Goal: Task Accomplishment & Management: Use online tool/utility

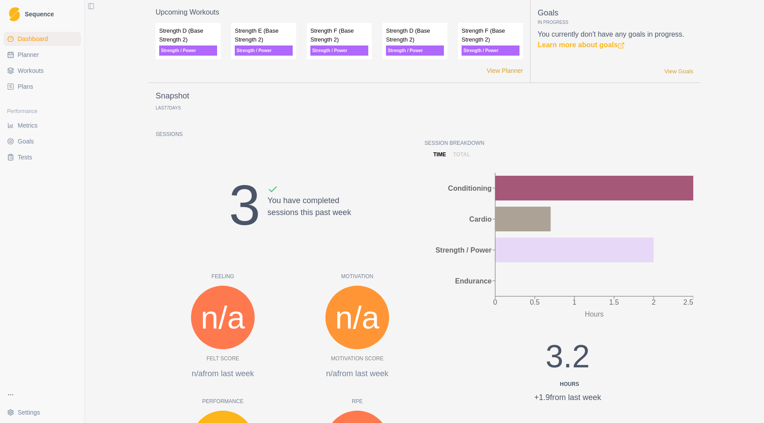
click at [39, 55] on link "Planner" at bounding box center [42, 55] width 77 height 14
select select "month"
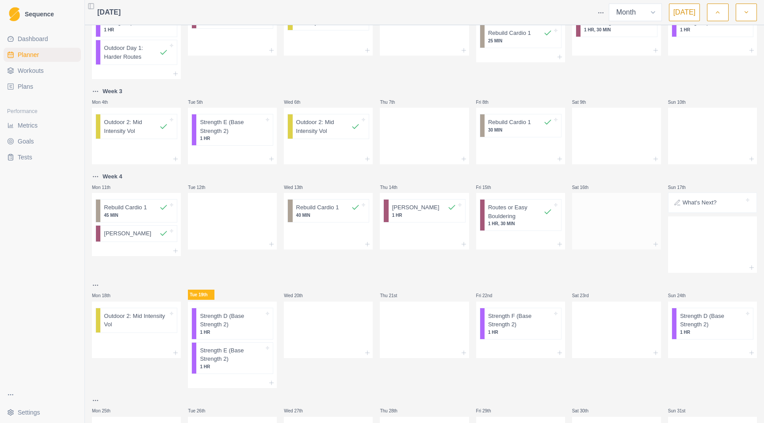
scroll to position [126, 0]
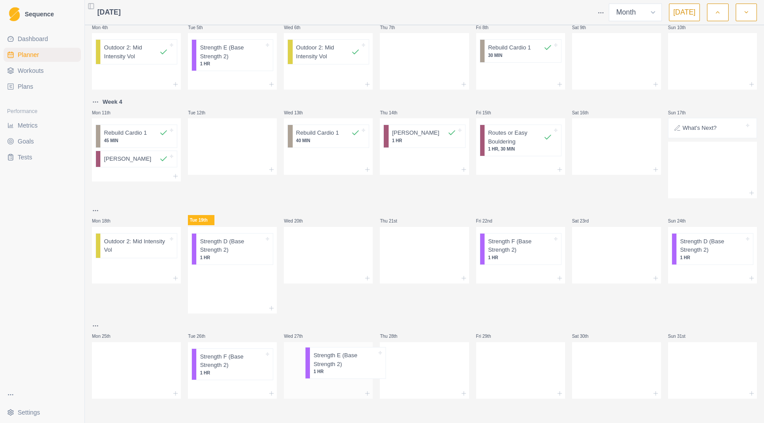
drag, startPoint x: 230, startPoint y: 284, endPoint x: 335, endPoint y: 365, distance: 133.3
click at [335, 365] on div "Week 2 Mon 28th Strength E (Base Strength 2) 1 HR Outdoor Day 1: Harder Routes …" at bounding box center [424, 151] width 665 height 496
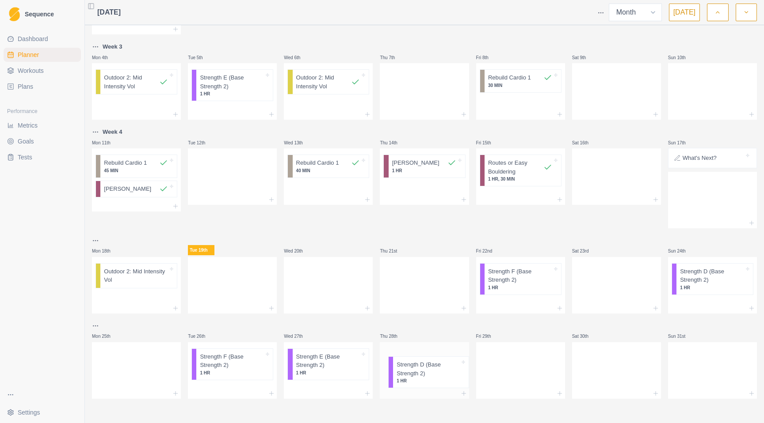
drag, startPoint x: 228, startPoint y: 278, endPoint x: 428, endPoint y: 371, distance: 220.9
click at [429, 373] on div "Week 2 Mon 28th Strength E (Base Strength 2) 1 HR Outdoor Day 1: Harder Routes …" at bounding box center [424, 166] width 665 height 466
click at [176, 307] on icon at bounding box center [175, 308] width 7 height 7
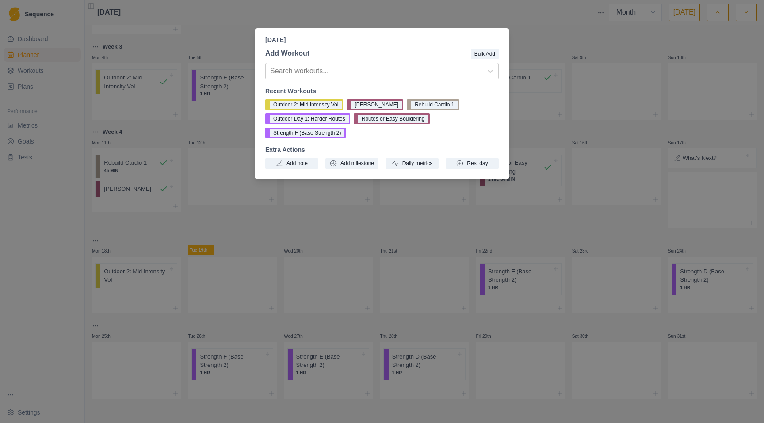
click at [155, 301] on div "[DATE] Add Workout Bulk Add Search workouts... Recent Workouts Outdoor 2: Mid I…" at bounding box center [382, 211] width 764 height 423
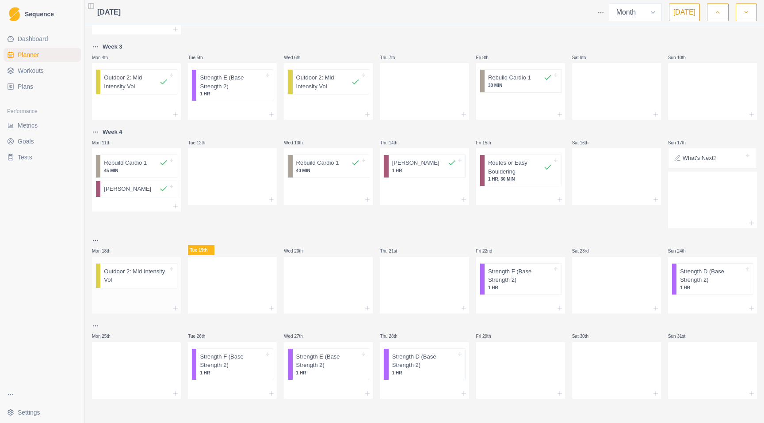
click at [156, 274] on p "Outdoor 2: Mid Intensity Vol" at bounding box center [136, 275] width 64 height 17
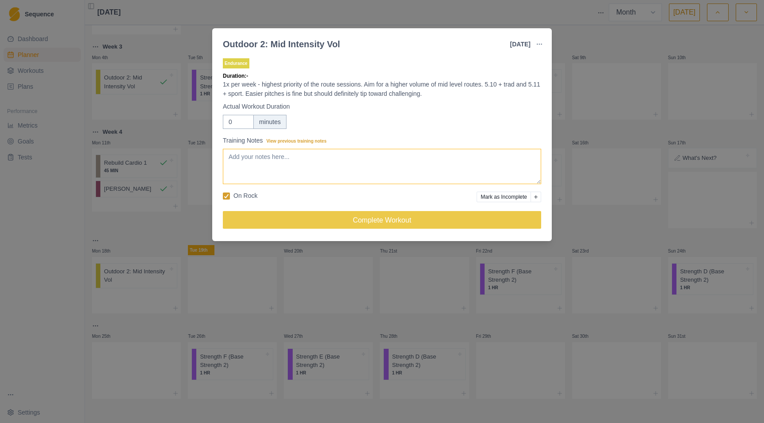
click at [251, 167] on textarea "Training Notes View previous training notes" at bounding box center [382, 166] width 318 height 35
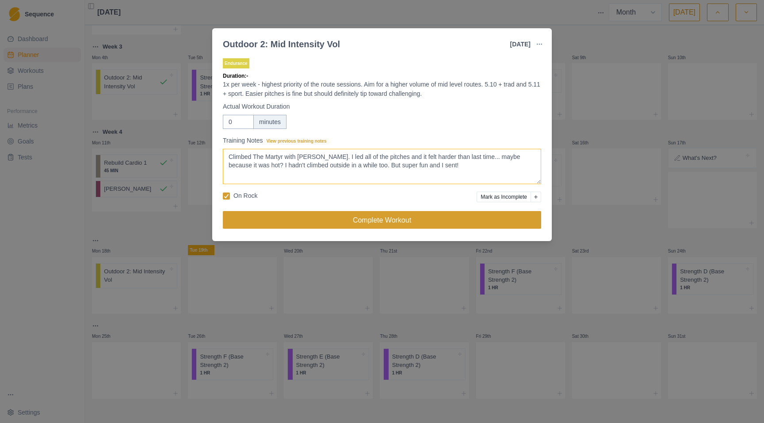
type textarea "Climbed The Martyr with [PERSON_NAME]. I led all of the pitches and it felt har…"
click at [374, 225] on button "Complete Workout" at bounding box center [382, 220] width 318 height 18
